Goal: Task Accomplishment & Management: Manage account settings

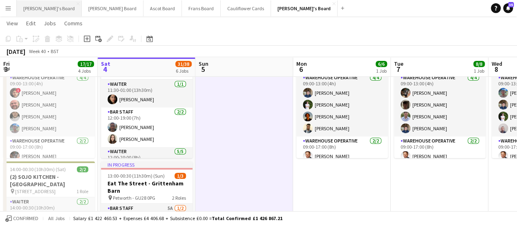
click at [38, 5] on button "[PERSON_NAME]'s Board Close" at bounding box center [49, 8] width 65 height 16
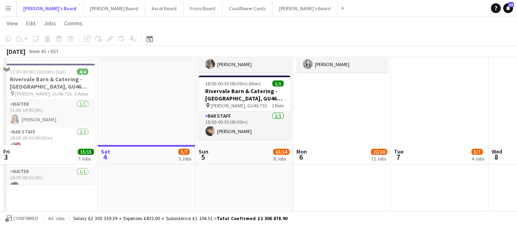
scroll to position [298, 0]
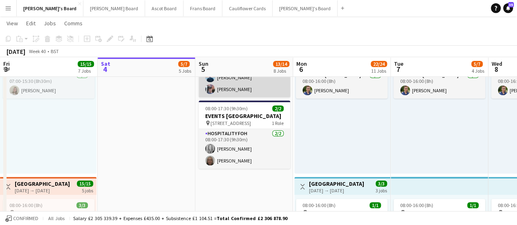
click at [240, 95] on app-card-role "Hospitality FOH [DATE] 07:00-17:30 (10h30m) [PERSON_NAME] [PERSON_NAME]" at bounding box center [245, 78] width 92 height 40
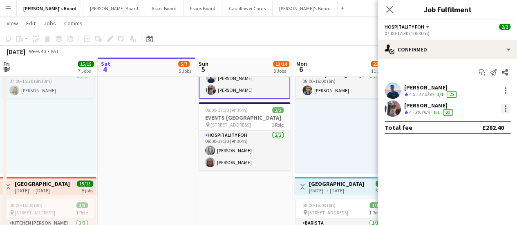
click at [506, 110] on div at bounding box center [506, 109] width 10 height 10
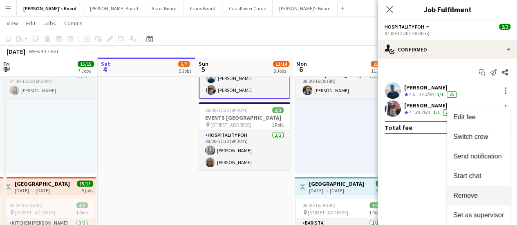
click at [465, 190] on button "Remove" at bounding box center [479, 196] width 64 height 20
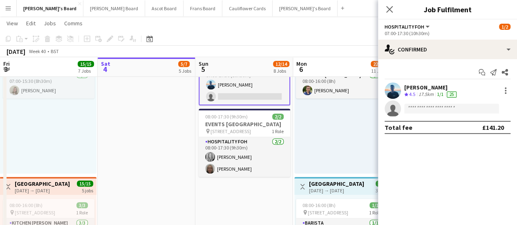
click at [323, 150] on div "08:00-16:00 (8h) 1/1 pin Woking, GU21 4YH 1 Role Kitchen [PERSON_NAME] [DATE] 0…" at bounding box center [342, 110] width 96 height 127
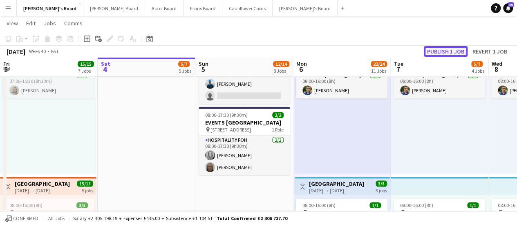
click at [445, 50] on button "Publish 1 job" at bounding box center [446, 51] width 44 height 11
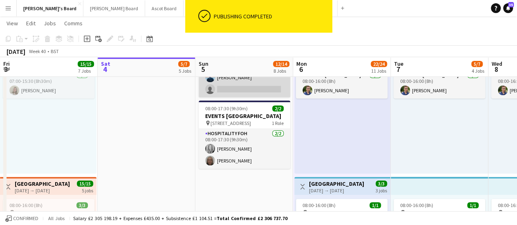
click at [255, 91] on app-card-role "Hospitality FOH [DATE] 07:00-17:30 (10h30m) [PERSON_NAME] single-neutral-actions" at bounding box center [245, 78] width 92 height 40
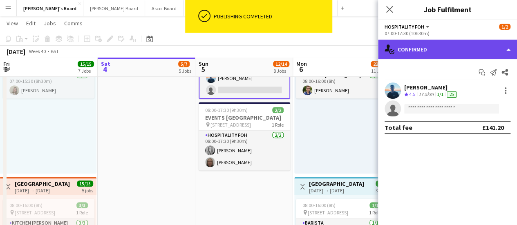
click at [469, 52] on div "single-neutral-actions-check-2 Confirmed" at bounding box center [447, 50] width 139 height 20
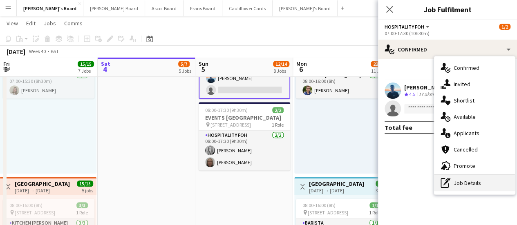
click at [475, 182] on div "pen-write Job Details" at bounding box center [474, 183] width 81 height 16
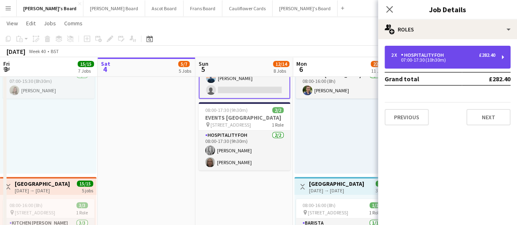
click at [432, 60] on div "07:00-17:30 (10h30m)" at bounding box center [443, 60] width 104 height 4
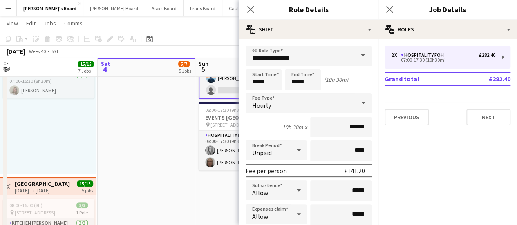
click at [227, 91] on app-card-role "Hospitality FOH [DATE] 07:00-17:30 (10h30m) [PERSON_NAME] single-neutral-actions" at bounding box center [245, 78] width 92 height 41
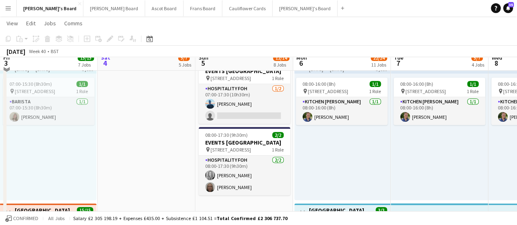
scroll to position [263, 0]
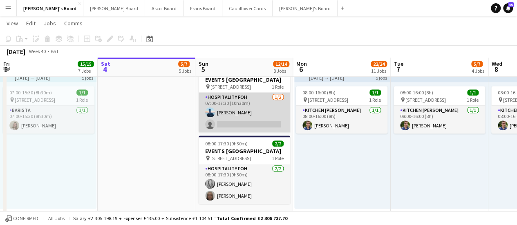
click at [265, 129] on app-card-role "Hospitality FOH [DATE] 07:00-17:30 (10h30m) [PERSON_NAME] single-neutral-actions" at bounding box center [245, 113] width 92 height 40
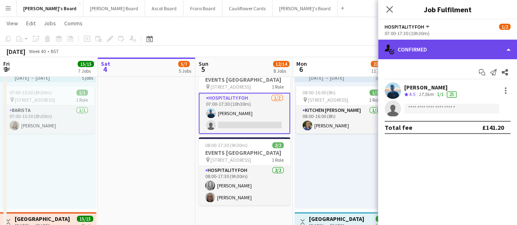
click at [473, 51] on div "single-neutral-actions-check-2 Confirmed" at bounding box center [447, 50] width 139 height 20
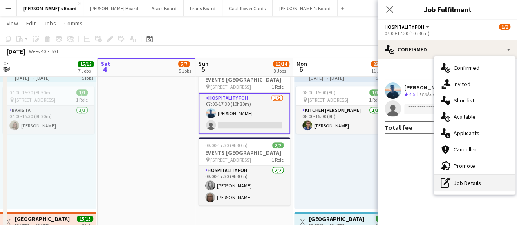
click at [481, 181] on div "pen-write Job Details" at bounding box center [474, 183] width 81 height 16
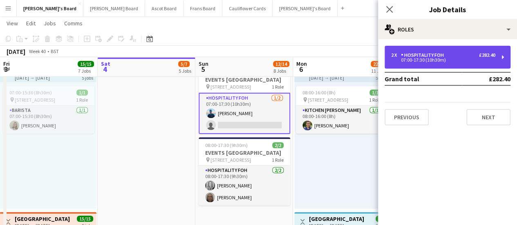
click at [463, 65] on div "2 x Hospitality FOH £282.40 07:00-17:30 (10h30m)" at bounding box center [448, 57] width 126 height 23
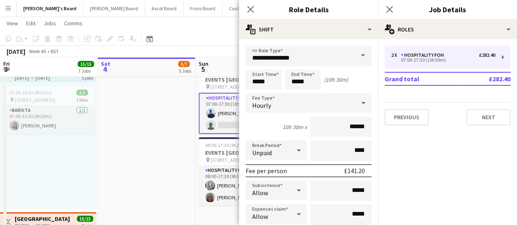
click at [232, 128] on app-card-role "Hospitality FOH [DATE] 07:00-17:30 (10h30m) [PERSON_NAME] single-neutral-actions" at bounding box center [245, 113] width 92 height 41
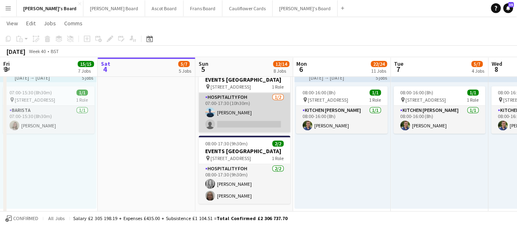
click at [232, 128] on app-card-role "Hospitality FOH [DATE] 07:00-17:30 (10h30m) [PERSON_NAME] single-neutral-actions" at bounding box center [245, 113] width 92 height 40
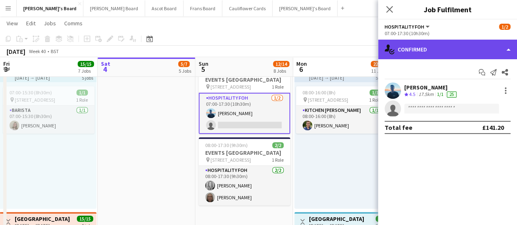
click at [488, 51] on div "single-neutral-actions-check-2 Confirmed" at bounding box center [447, 50] width 139 height 20
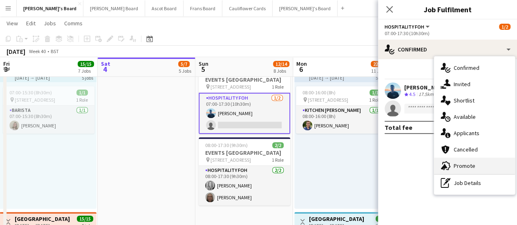
click at [470, 166] on span "Promote" at bounding box center [465, 165] width 22 height 7
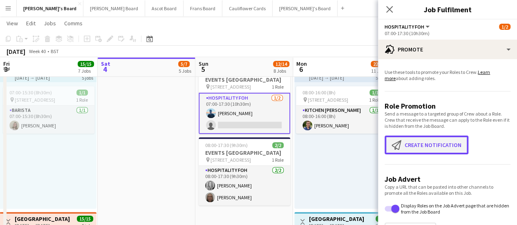
click at [433, 146] on button "Create notification Create notification" at bounding box center [427, 145] width 84 height 19
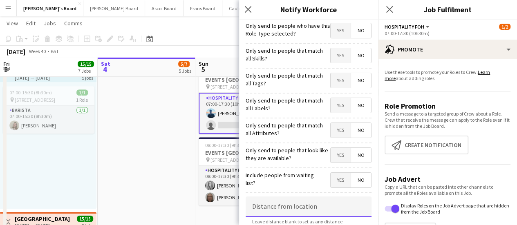
click at [286, 207] on input at bounding box center [309, 207] width 126 height 20
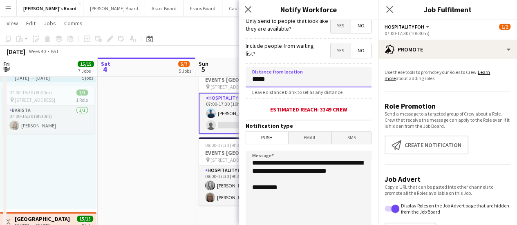
scroll to position [132, 0]
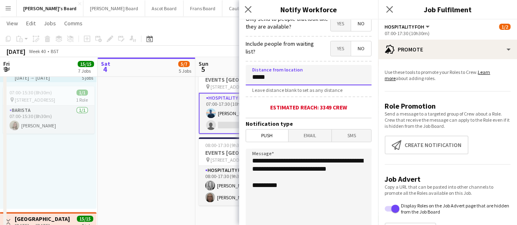
type input "*****"
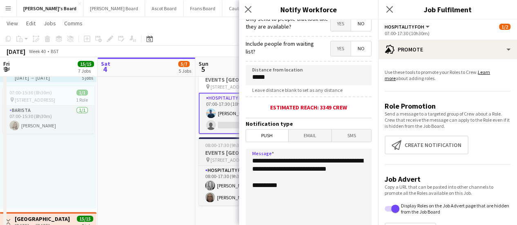
drag, startPoint x: 290, startPoint y: 177, endPoint x: 226, endPoint y: 155, distance: 68.1
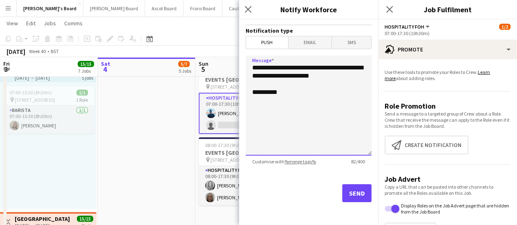
type textarea "**********"
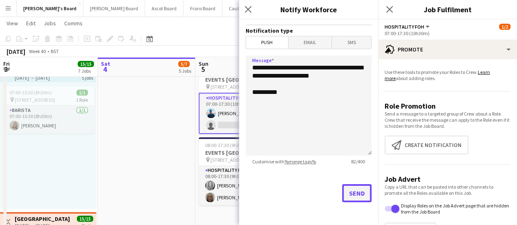
click at [349, 192] on button "Send" at bounding box center [356, 193] width 29 height 18
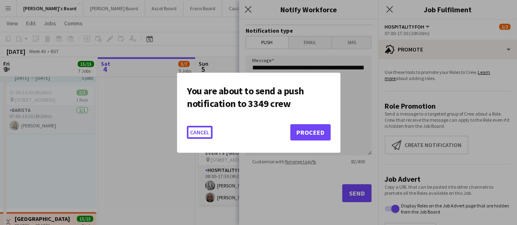
scroll to position [0, 0]
click at [311, 129] on button "Proceed" at bounding box center [310, 132] width 40 height 16
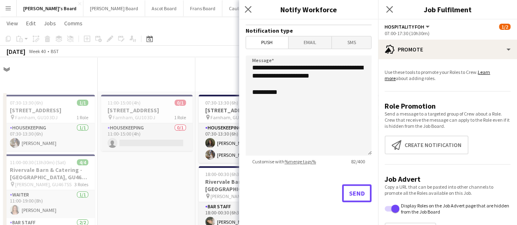
scroll to position [263, 0]
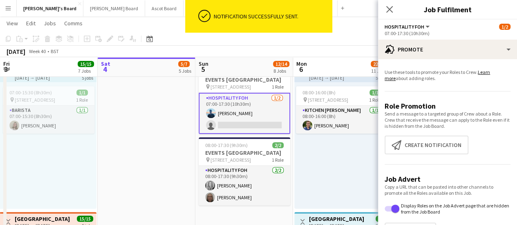
click at [311, 160] on div "08:00-16:00 (8h) 1/1 pin Woking, GU21 4YH 1 Role Kitchen [PERSON_NAME] [DATE] 0…" at bounding box center [342, 145] width 96 height 127
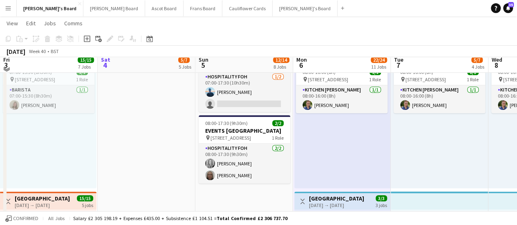
scroll to position [279, 0]
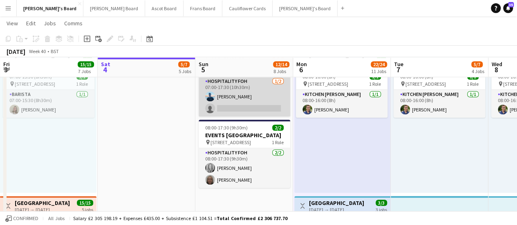
click at [245, 103] on app-card-role "Hospitality FOH [DATE] 07:00-17:30 (10h30m) [PERSON_NAME] single-neutral-actions" at bounding box center [245, 97] width 92 height 40
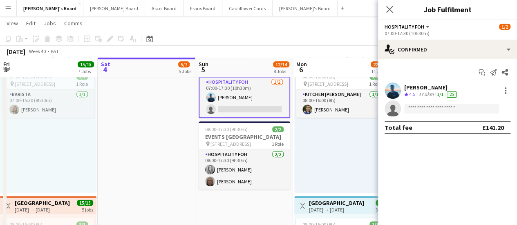
click at [333, 148] on div "08:00-16:00 (8h) 1/1 pin Woking, GU21 4YH 1 Role Kitchen [PERSON_NAME] [DATE] 0…" at bounding box center [342, 129] width 96 height 127
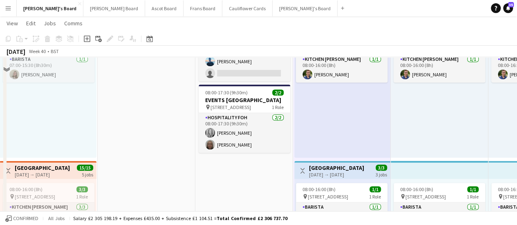
scroll to position [252, 0]
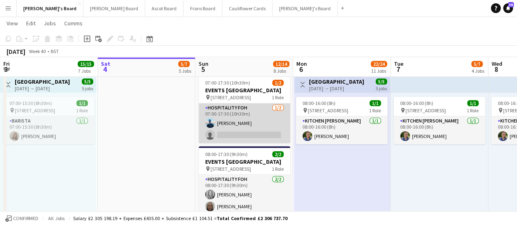
click at [258, 125] on app-card-role "Hospitality FOH [DATE] 07:00-17:30 (10h30m) [PERSON_NAME] single-neutral-actions" at bounding box center [245, 123] width 92 height 40
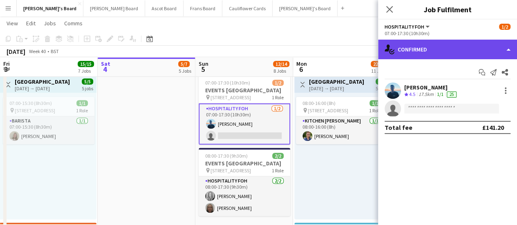
drag, startPoint x: 452, startPoint y: 48, endPoint x: 471, endPoint y: 52, distance: 19.2
click at [471, 52] on div "single-neutral-actions-check-2 Confirmed" at bounding box center [447, 50] width 139 height 20
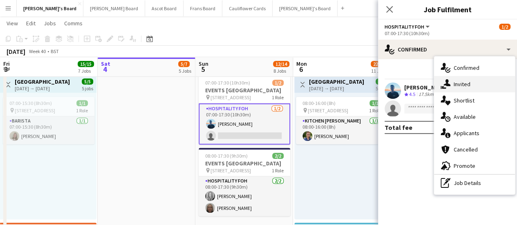
click at [467, 88] on span "Invited" at bounding box center [462, 84] width 17 height 7
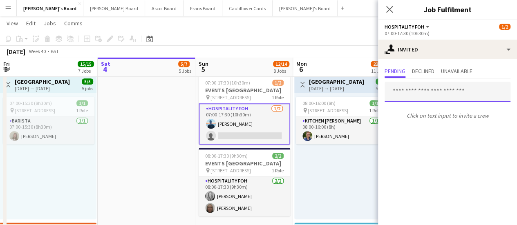
click at [444, 97] on input "text" at bounding box center [448, 92] width 126 height 20
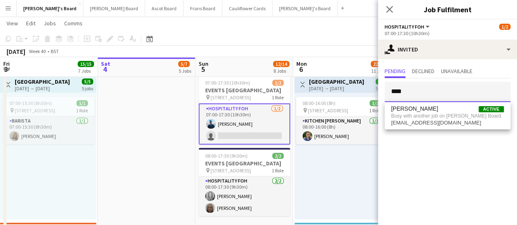
type input "****"
click at [333, 178] on div "08:00-16:00 (8h) 1/1 pin Woking, GU21 4YH 1 Role Kitchen [PERSON_NAME] [DATE] 0…" at bounding box center [342, 156] width 96 height 127
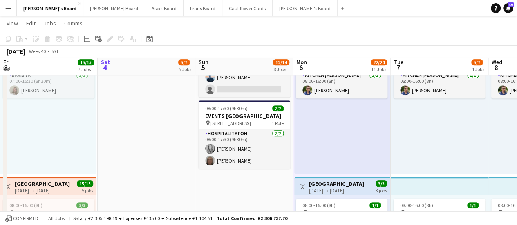
scroll to position [296, 0]
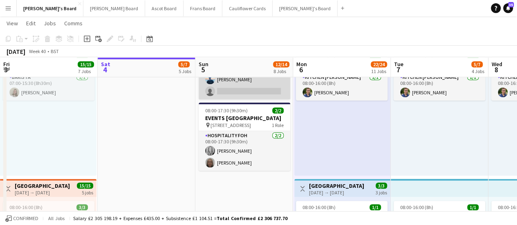
click at [268, 92] on app-card-role "Hospitality FOH [DATE] 07:00-17:30 (10h30m) [PERSON_NAME] single-neutral-actions" at bounding box center [245, 80] width 92 height 40
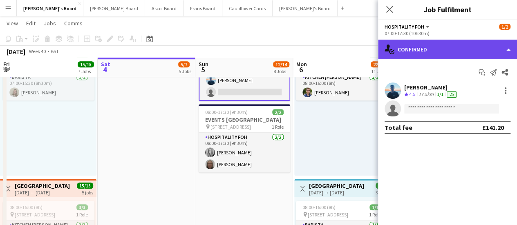
click at [451, 46] on div "single-neutral-actions-check-2 Confirmed" at bounding box center [447, 50] width 139 height 20
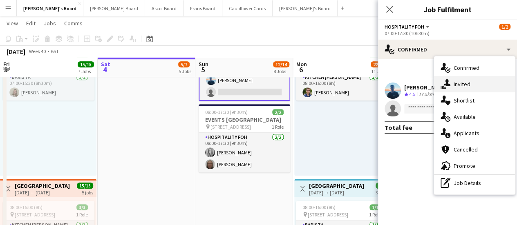
click at [457, 82] on span "Invited" at bounding box center [462, 84] width 17 height 7
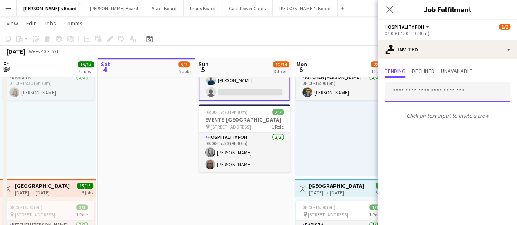
click at [435, 96] on input "text" at bounding box center [448, 92] width 126 height 20
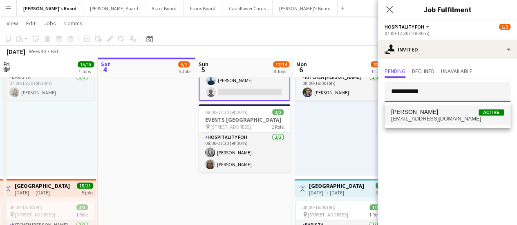
type input "**********"
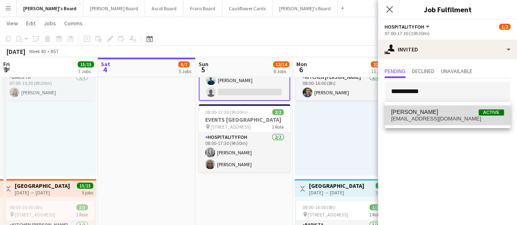
click at [430, 116] on span "[EMAIL_ADDRESS][DOMAIN_NAME]" at bounding box center [447, 119] width 113 height 7
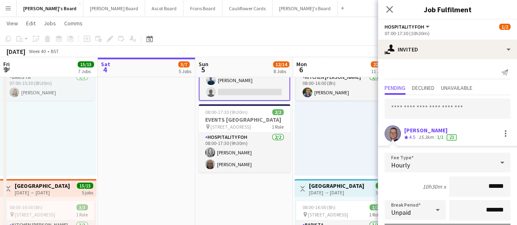
scroll to position [110, 0]
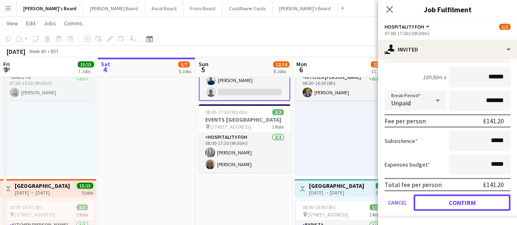
click at [434, 204] on button "Confirm" at bounding box center [462, 203] width 97 height 16
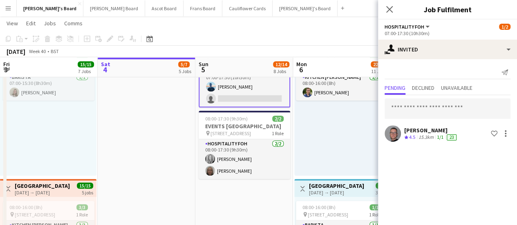
scroll to position [0, 0]
click at [352, 146] on div "08:00-16:00 (8h) 1/1 pin Woking, GU21 4YH 1 Role Kitchen [PERSON_NAME] [DATE] 0…" at bounding box center [342, 112] width 96 height 127
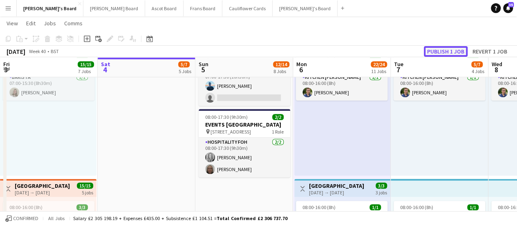
click at [458, 51] on button "Publish 1 job" at bounding box center [446, 51] width 44 height 11
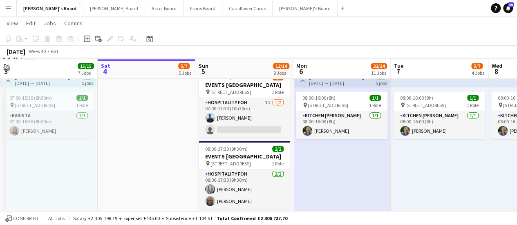
scroll to position [256, 0]
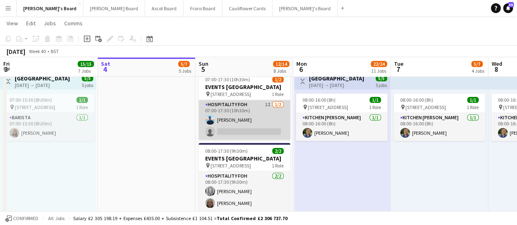
click at [276, 125] on app-card-role "Hospitality FOH 1I [DATE] 07:00-17:30 (10h30m) [PERSON_NAME] single-neutral-act…" at bounding box center [245, 120] width 92 height 40
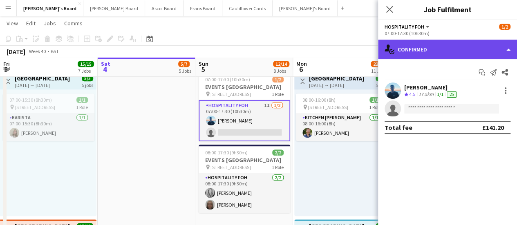
click at [440, 50] on div "single-neutral-actions-check-2 Confirmed" at bounding box center [447, 50] width 139 height 20
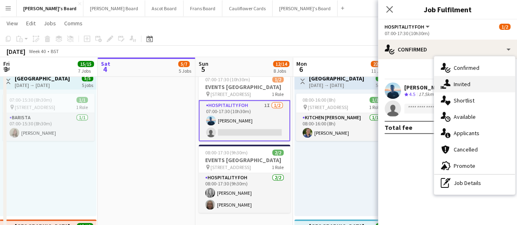
click at [452, 82] on div "single-neutral-actions-share-1 Invited" at bounding box center [474, 84] width 81 height 16
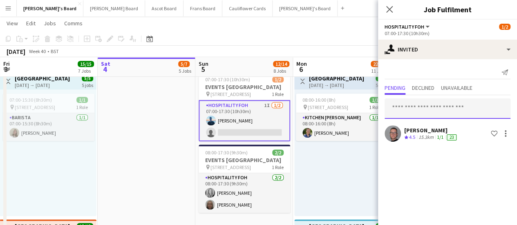
click at [411, 108] on input "text" at bounding box center [448, 109] width 126 height 20
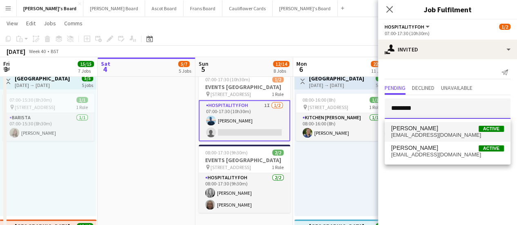
type input "********"
click at [415, 137] on span "[EMAIL_ADDRESS][DOMAIN_NAME]" at bounding box center [447, 135] width 113 height 7
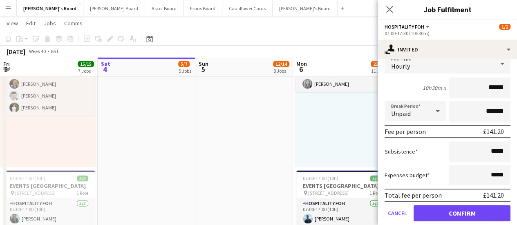
scroll to position [128, 0]
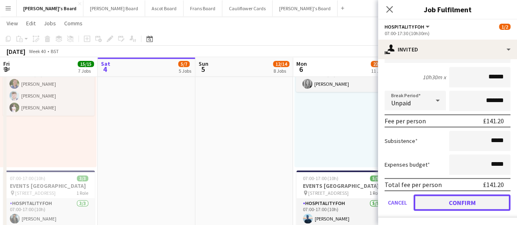
click at [485, 198] on button "Confirm" at bounding box center [462, 203] width 97 height 16
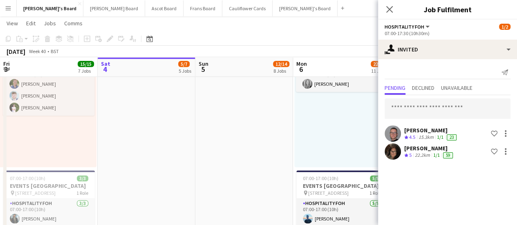
scroll to position [0, 0]
click at [344, 118] on div "08:00-16:00 (8h) 1/1 pin Woking, GU21 4YH 1 Role Barista [DATE] 08:00-16:00 (8h…" at bounding box center [342, 103] width 96 height 127
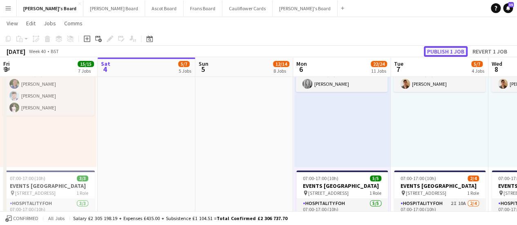
click at [450, 52] on button "Publish 1 job" at bounding box center [446, 51] width 44 height 11
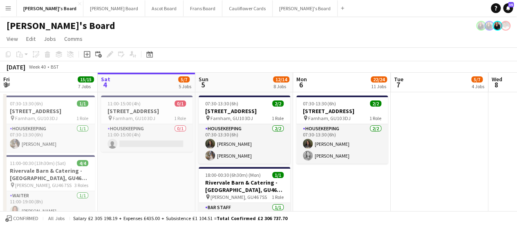
click at [9, 10] on app-icon "Menu" at bounding box center [8, 8] width 7 height 7
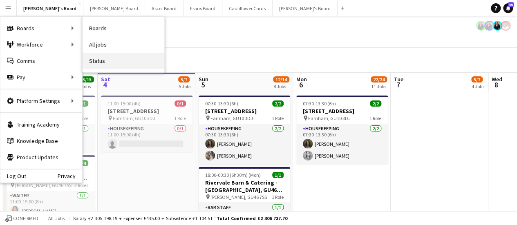
click at [110, 60] on link "Status" at bounding box center [124, 61] width 82 height 16
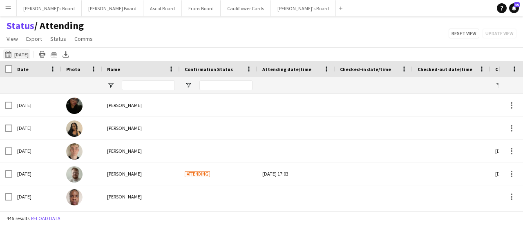
click at [25, 54] on button "[DATE] to [DATE] [DATE]" at bounding box center [16, 54] width 27 height 10
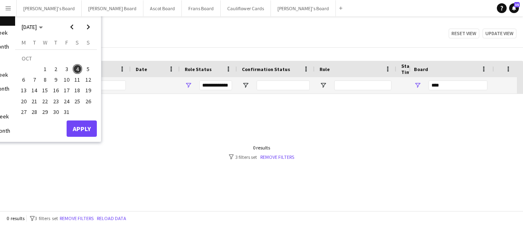
type input "***"
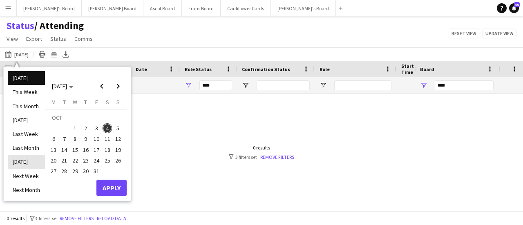
click at [20, 157] on li "[DATE]" at bounding box center [26, 162] width 37 height 14
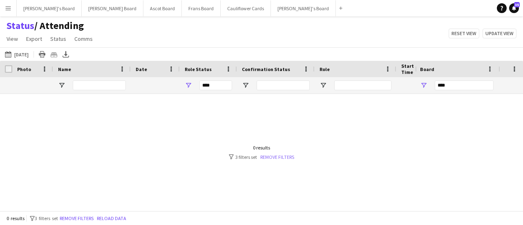
click at [268, 155] on link "Remove filters" at bounding box center [277, 157] width 34 height 6
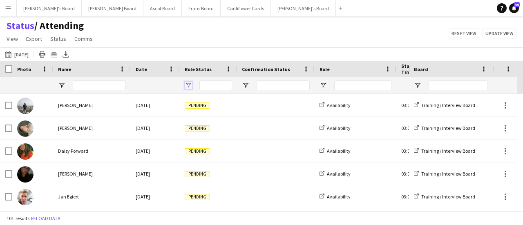
click at [189, 84] on span "Open Filter Menu" at bounding box center [188, 85] width 7 height 7
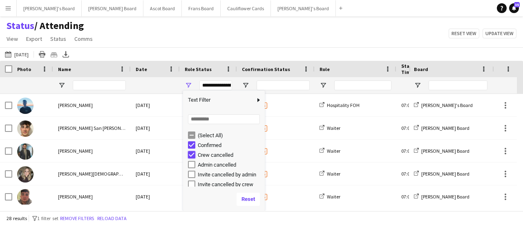
type input "**********"
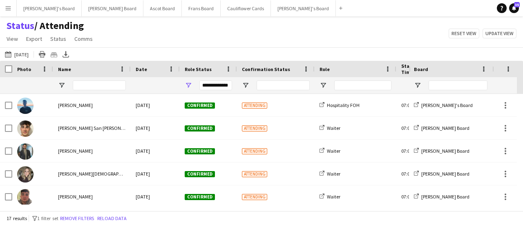
click at [343, 51] on div "[DATE] to [DATE] [DATE] [DATE] This Week This Month [DATE] Last Week Last Month…" at bounding box center [261, 53] width 523 height 13
click at [244, 85] on span "Open Filter Menu" at bounding box center [245, 85] width 7 height 7
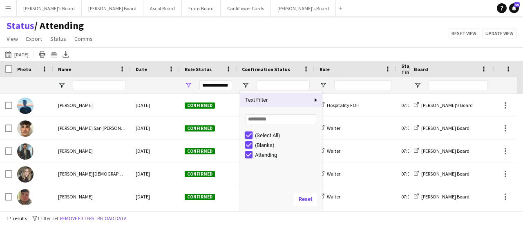
type input "***"
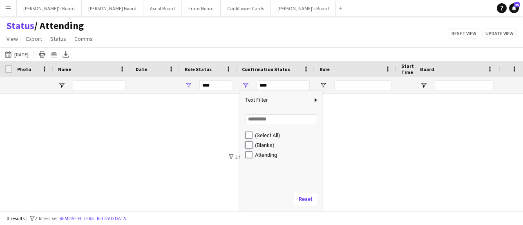
type input "**********"
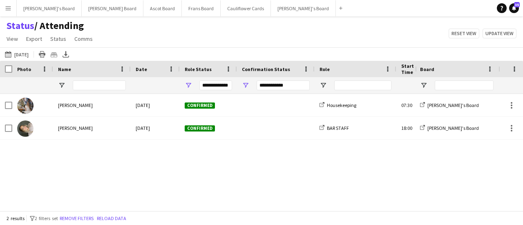
click at [198, 30] on div "Status / Attending View Views Default view Airshow Accreditation Airshow Check …" at bounding box center [261, 34] width 523 height 28
click at [271, 11] on button "[PERSON_NAME]'s Board Close" at bounding box center [303, 8] width 65 height 16
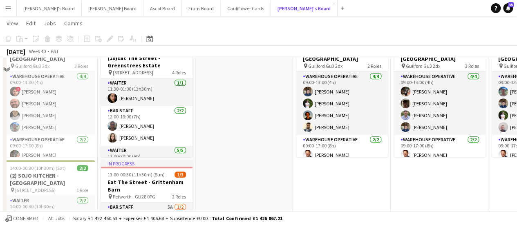
scroll to position [221, 0]
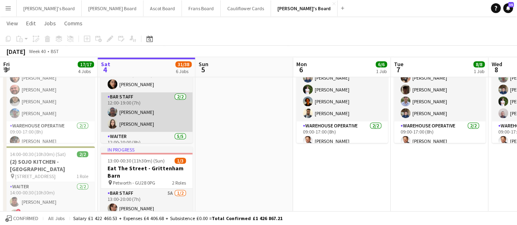
click at [131, 110] on app-card-role "BAR STAFF [DATE] 12:00-19:00 (7h) [PERSON_NAME] [PERSON_NAME]" at bounding box center [147, 112] width 92 height 40
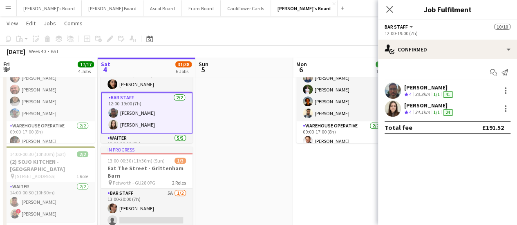
click at [424, 99] on div "[PERSON_NAME] Crew rating 4 33.3km 1/1 41 [PERSON_NAME] Crew rating 4 34.1km 1/…" at bounding box center [447, 100] width 139 height 34
click at [422, 96] on div "33.3km" at bounding box center [422, 94] width 18 height 7
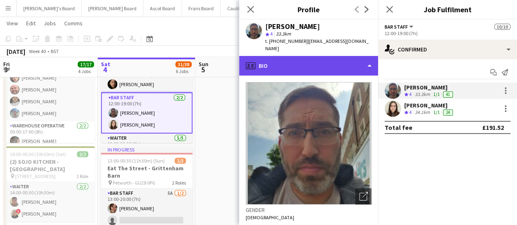
click at [361, 61] on div "profile Bio" at bounding box center [308, 66] width 139 height 20
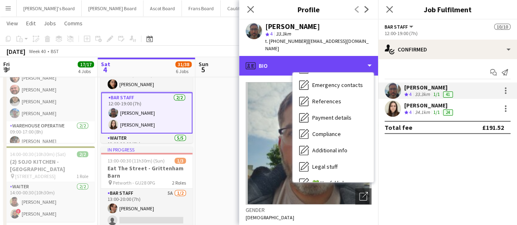
scroll to position [110, 0]
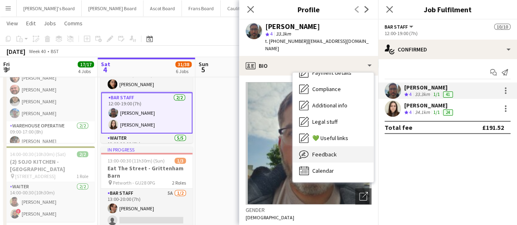
click at [333, 155] on span "Feedback" at bounding box center [324, 154] width 25 height 7
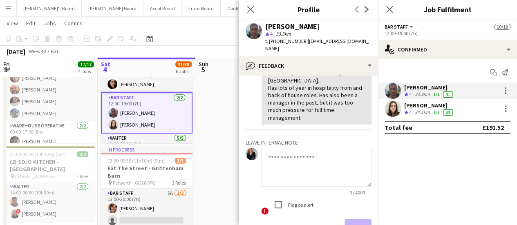
scroll to position [0, 0]
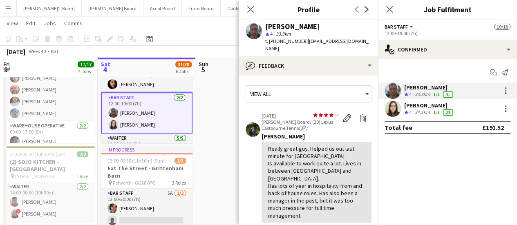
click at [223, 128] on app-date-cell at bounding box center [244, 227] width 98 height 712
